Goal: Task Accomplishment & Management: Manage account settings

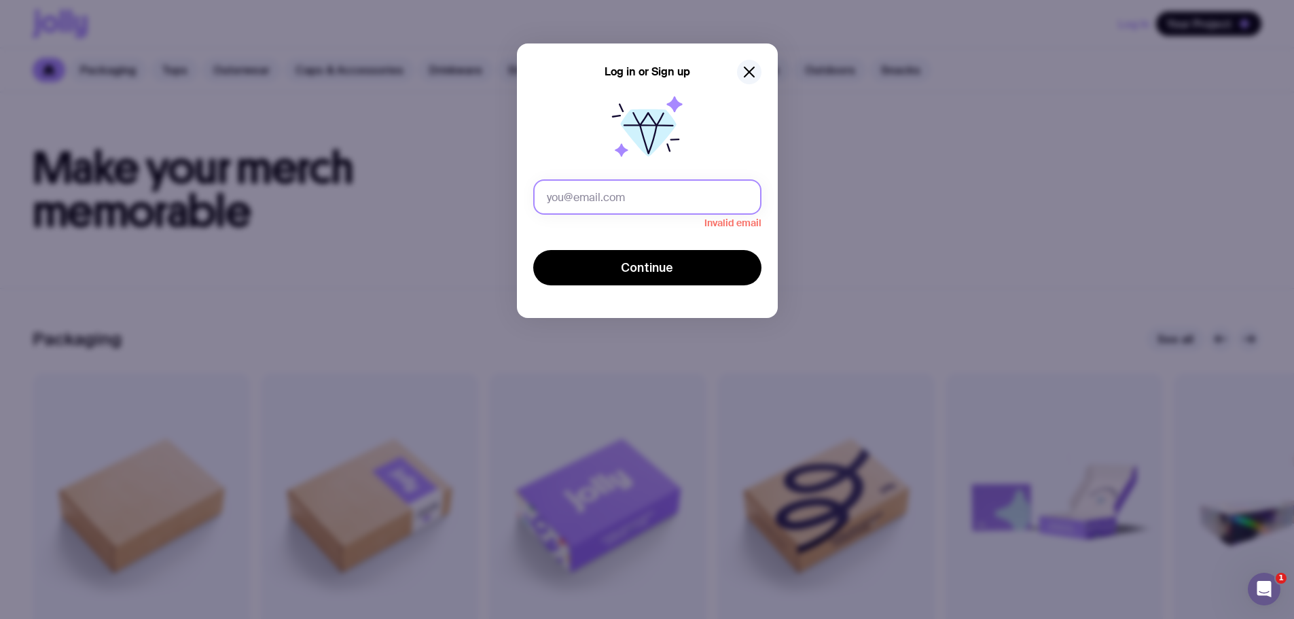
type input "[PERSON_NAME][EMAIL_ADDRESS][PERSON_NAME][DOMAIN_NAME]"
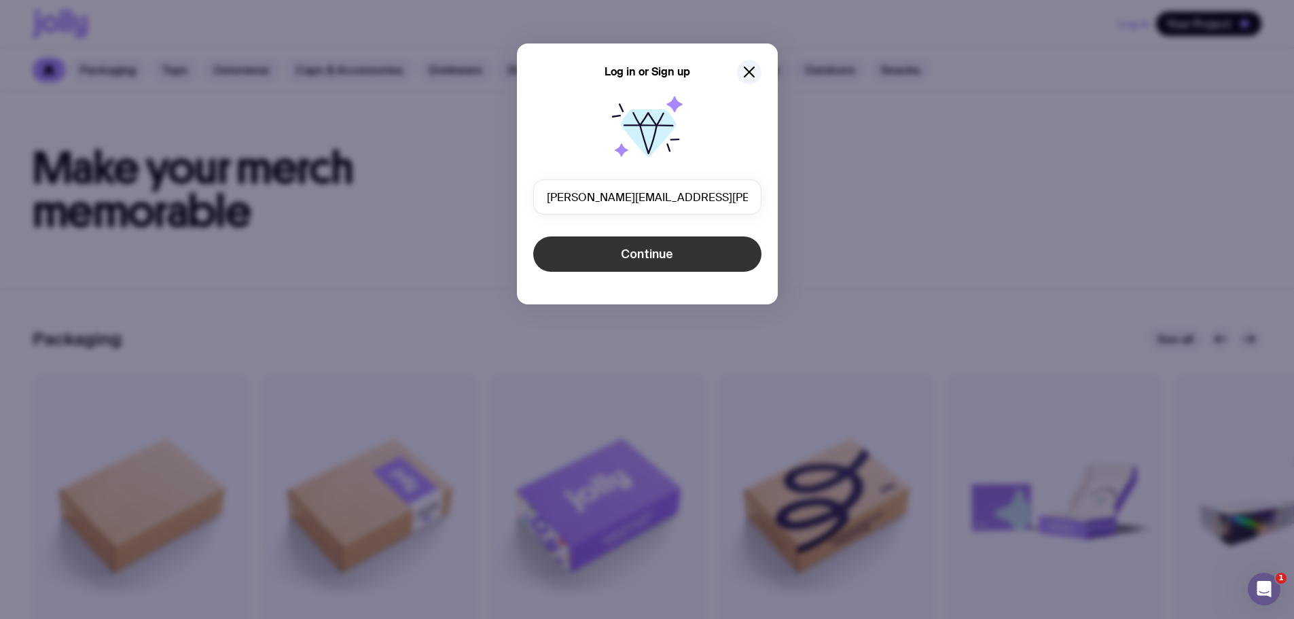
click at [644, 264] on button "Continue" at bounding box center [647, 253] width 228 height 35
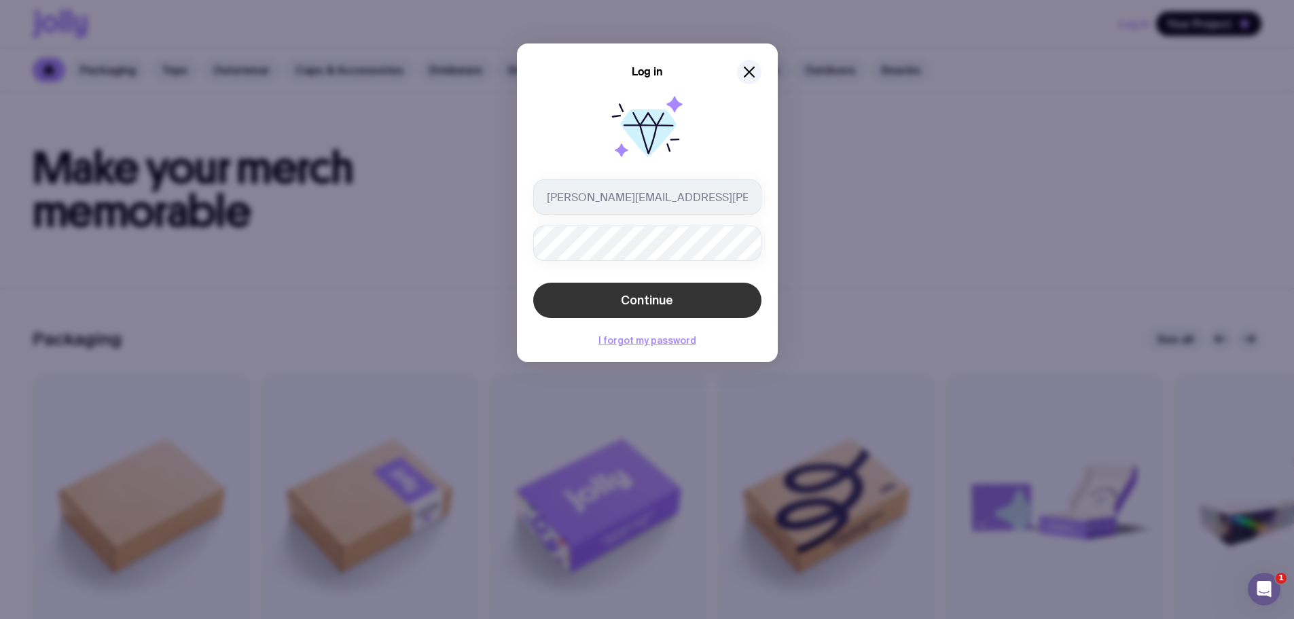
click at [664, 299] on span "Continue" at bounding box center [647, 300] width 52 height 16
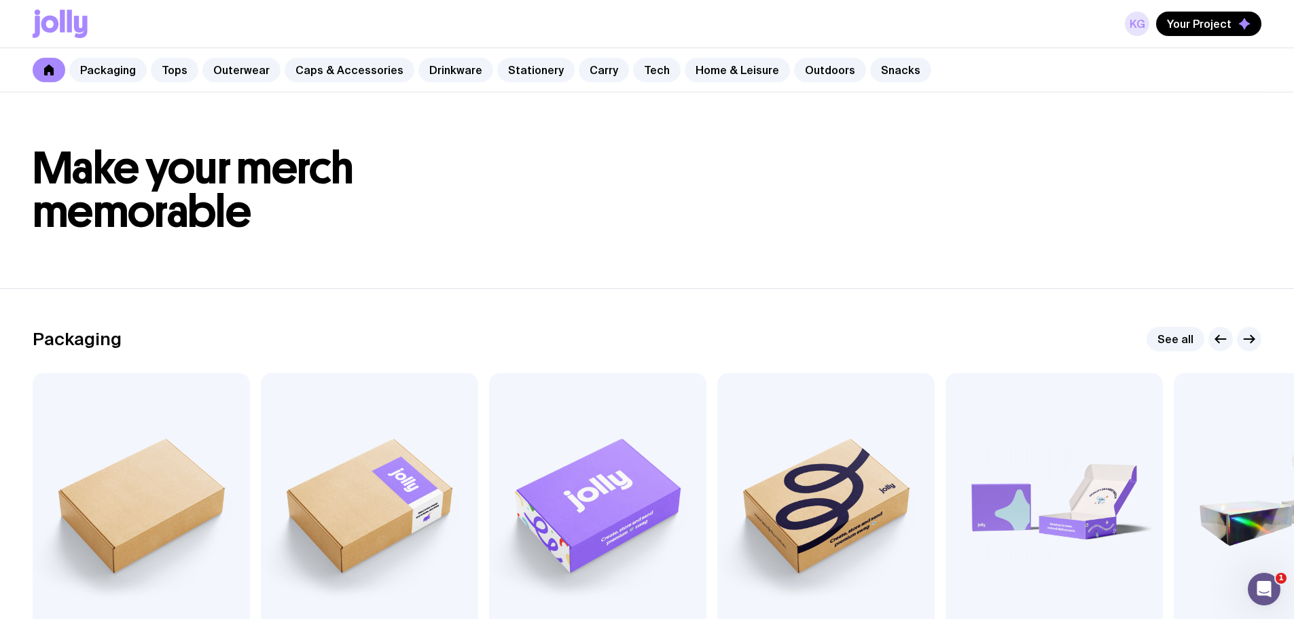
click at [1139, 24] on link "KG" at bounding box center [1137, 24] width 24 height 24
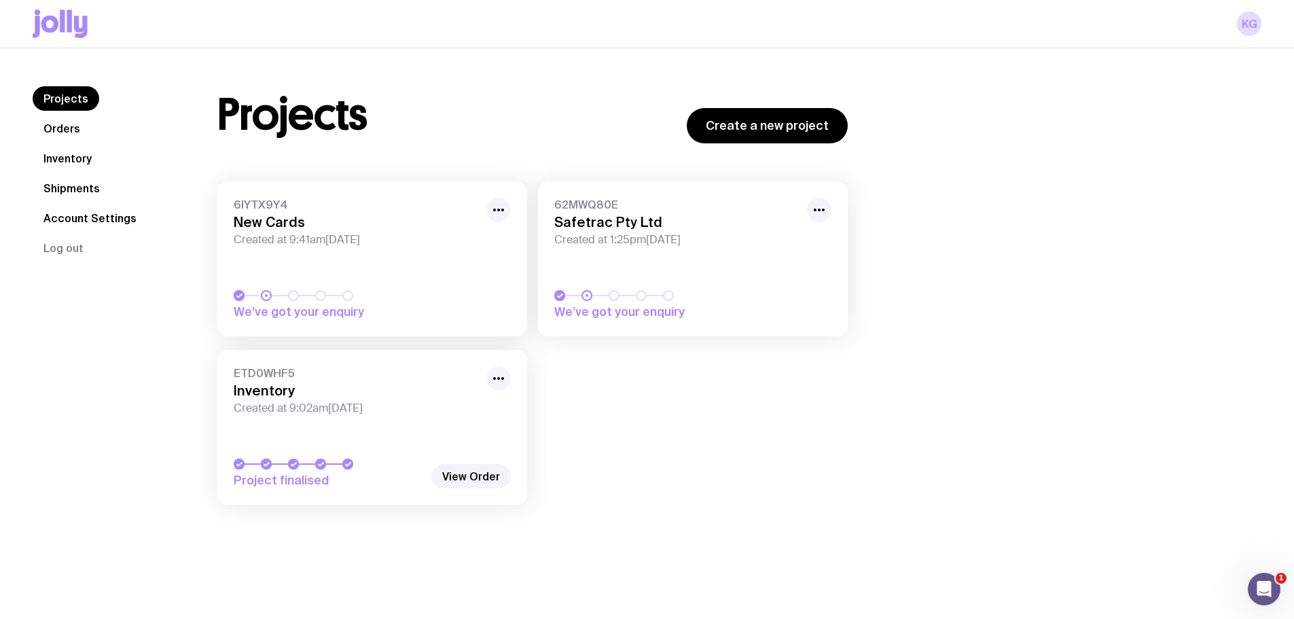
click at [65, 157] on link "Inventory" at bounding box center [68, 158] width 70 height 24
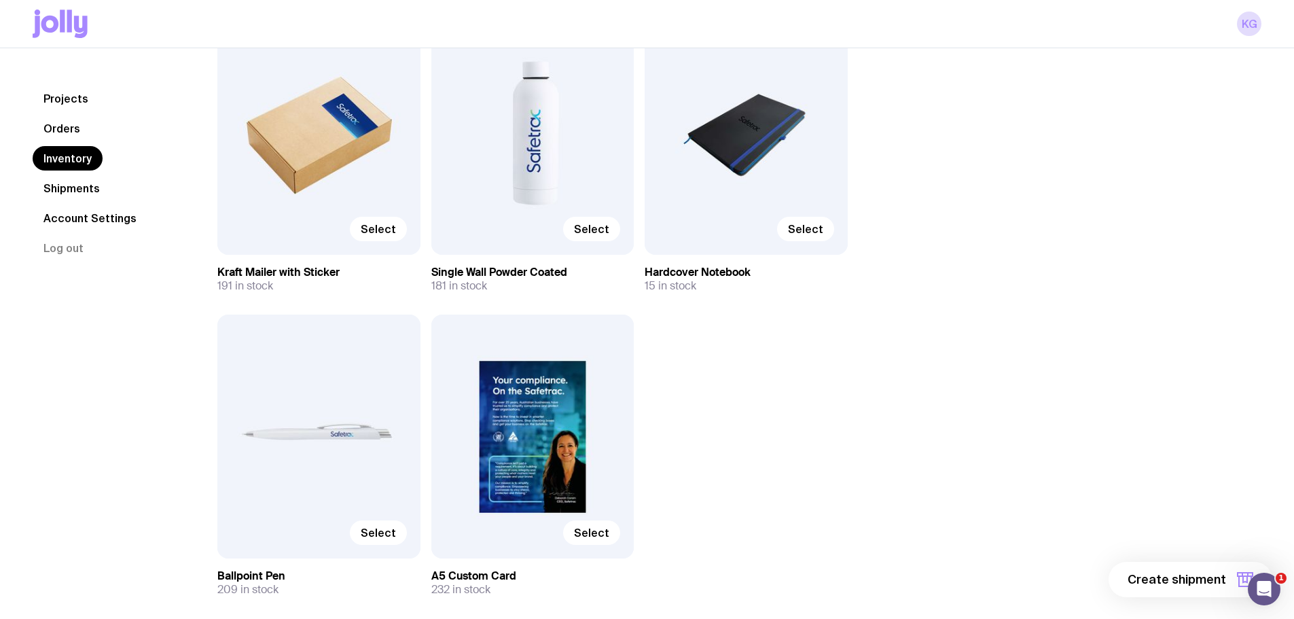
scroll to position [204, 0]
click at [72, 130] on link "Orders" at bounding box center [62, 128] width 58 height 24
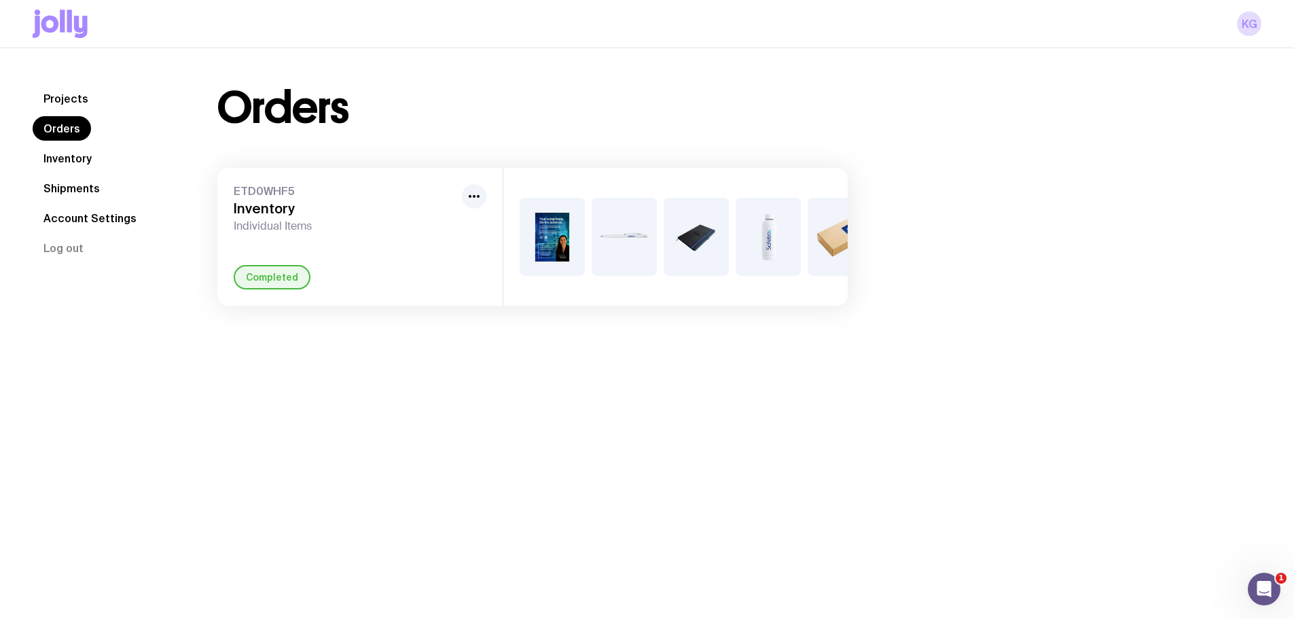
scroll to position [0, 41]
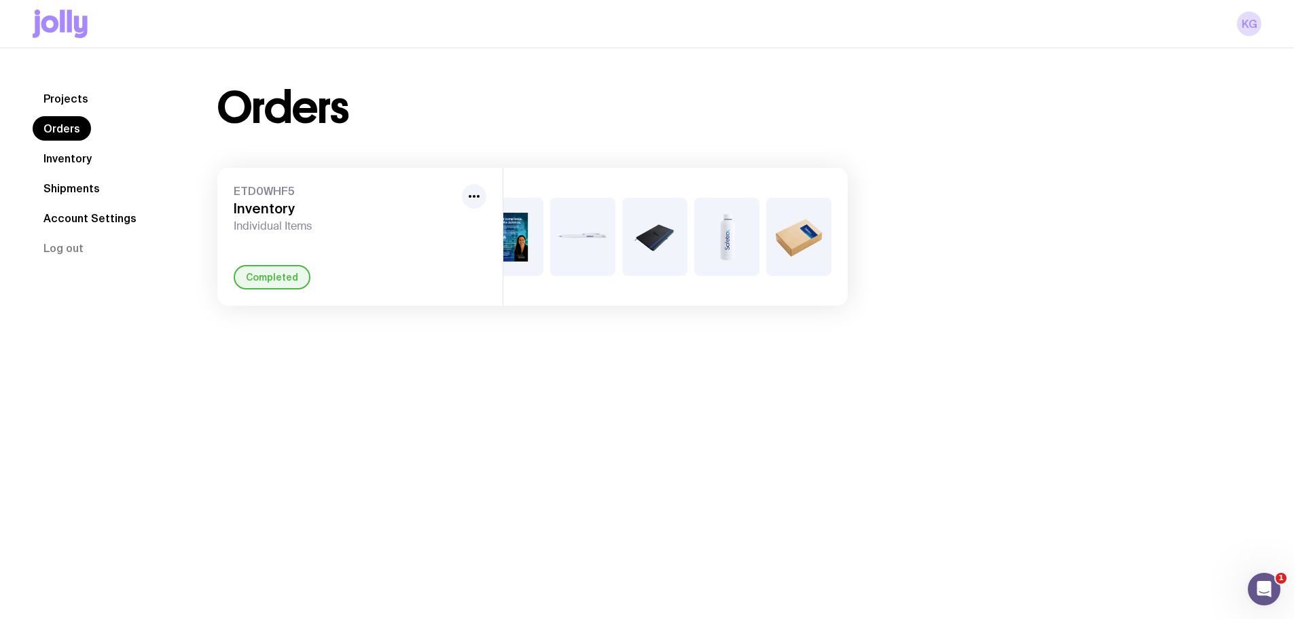
click at [660, 246] on img at bounding box center [654, 237] width 65 height 78
click at [476, 198] on icon "button" at bounding box center [474, 196] width 16 height 16
click at [475, 195] on icon "button" at bounding box center [474, 196] width 16 height 16
click at [81, 158] on link "Inventory" at bounding box center [68, 158] width 70 height 24
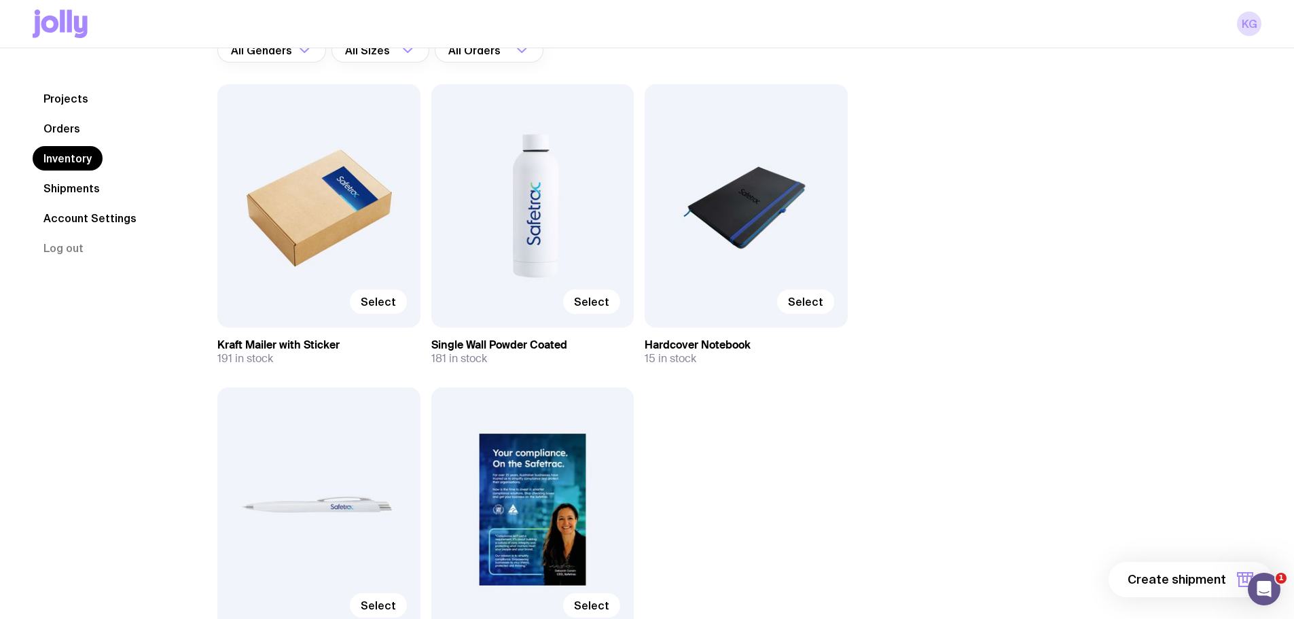
scroll to position [136, 0]
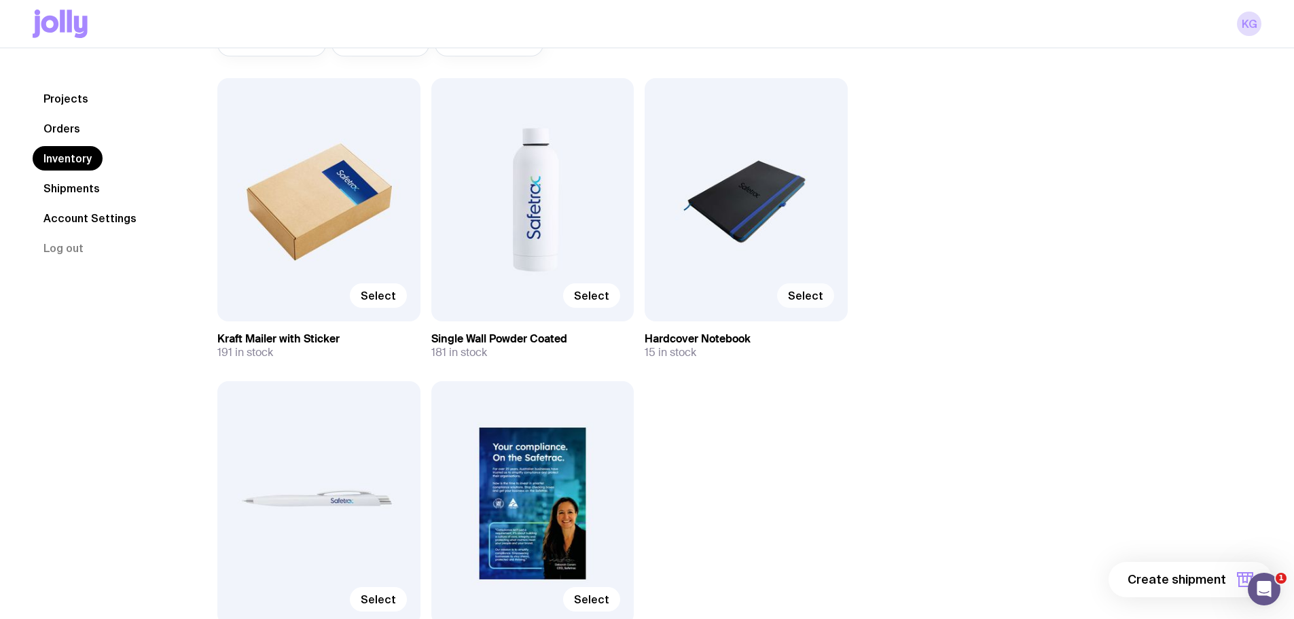
click at [806, 298] on span "Select" at bounding box center [805, 296] width 35 height 14
click at [0, 0] on input "Select" at bounding box center [0, 0] width 0 height 0
click at [806, 298] on span "Selected" at bounding box center [798, 296] width 49 height 14
click at [0, 0] on input "Selected" at bounding box center [0, 0] width 0 height 0
